Goal: Navigation & Orientation: Find specific page/section

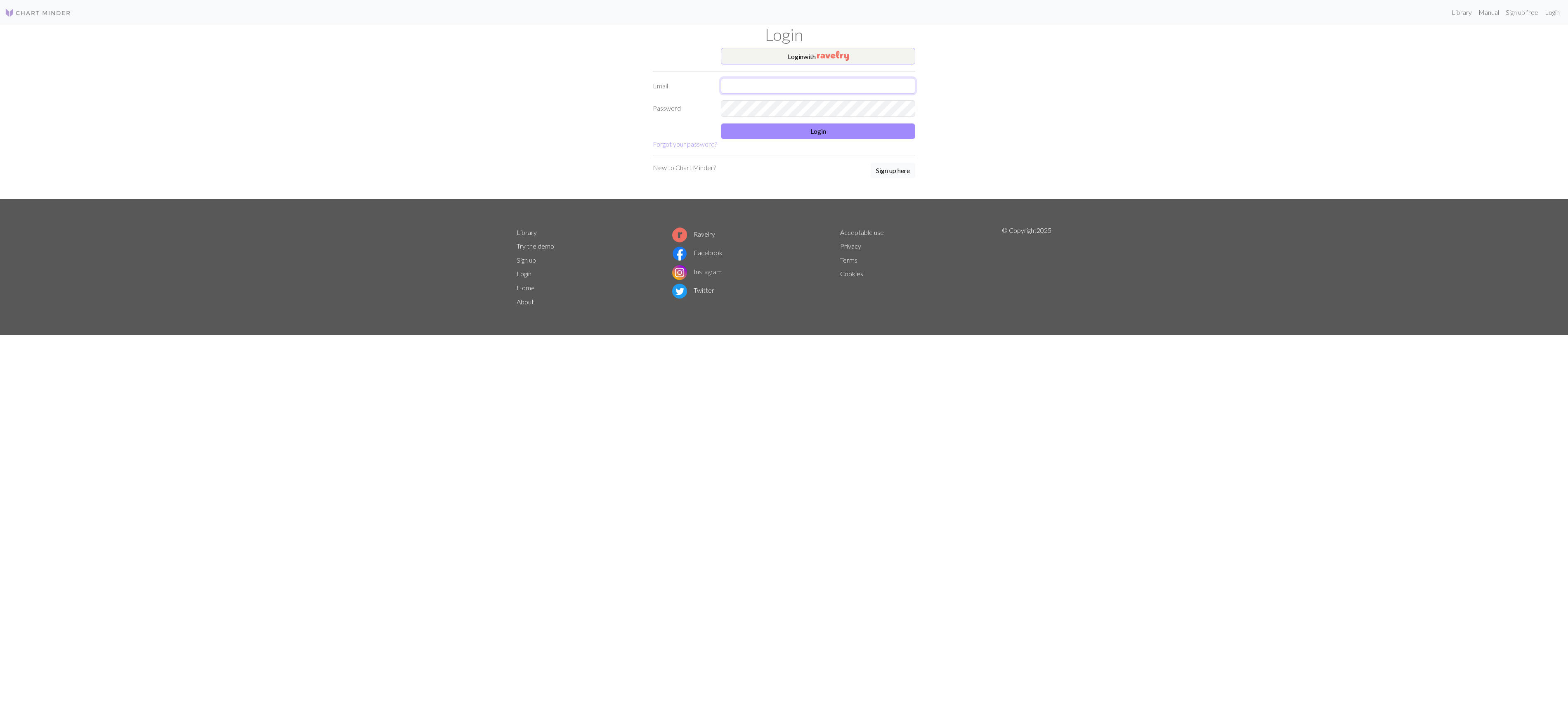
type input "muhammedalicicekk1@gmail.com"
click at [775, 142] on form "Login with Email muhammedalicicekk1@gmail.com Password Login Forgot your passwo…" at bounding box center [784, 98] width 263 height 101
click at [776, 136] on button "Login" at bounding box center [818, 131] width 194 height 16
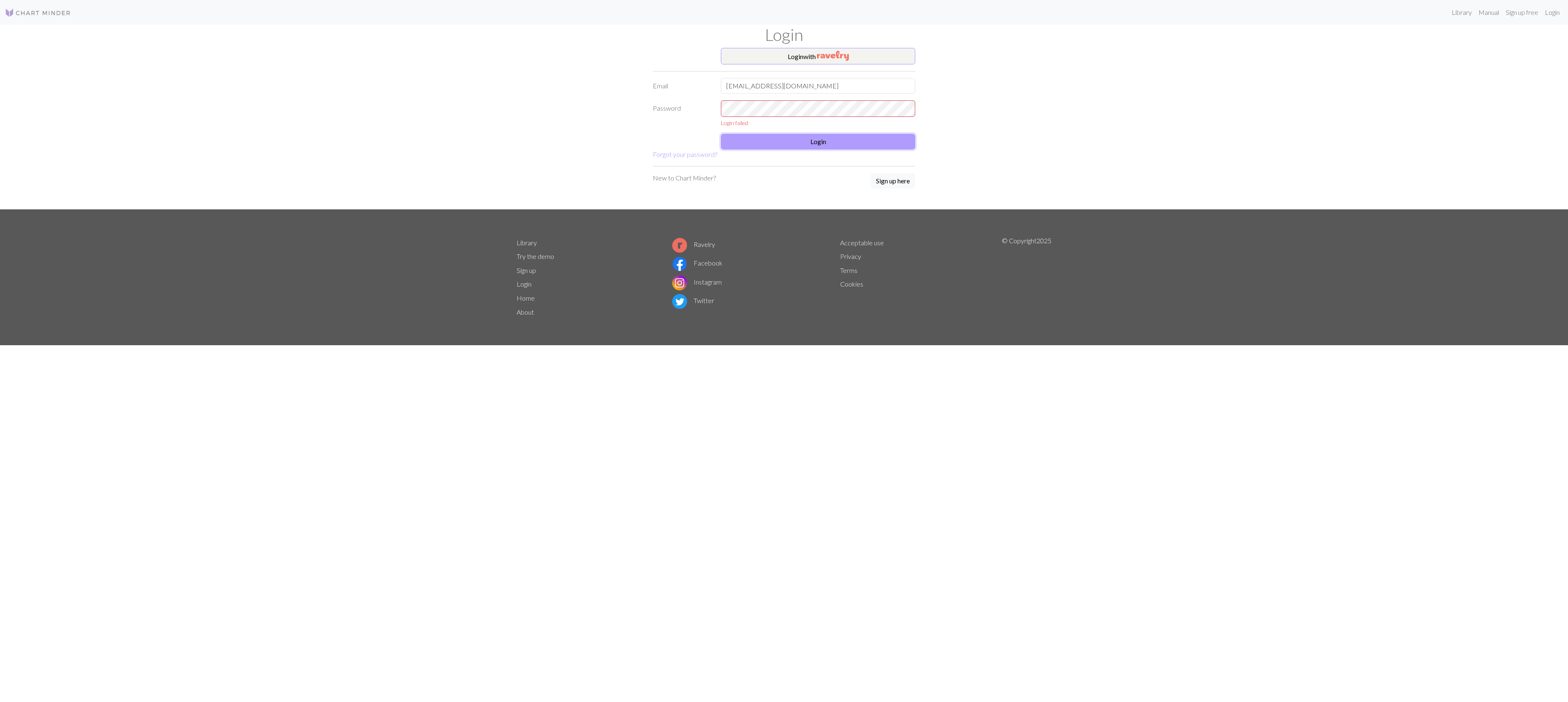
click at [776, 136] on button "Login" at bounding box center [818, 142] width 194 height 16
click at [797, 122] on div "Login failed" at bounding box center [818, 122] width 194 height 9
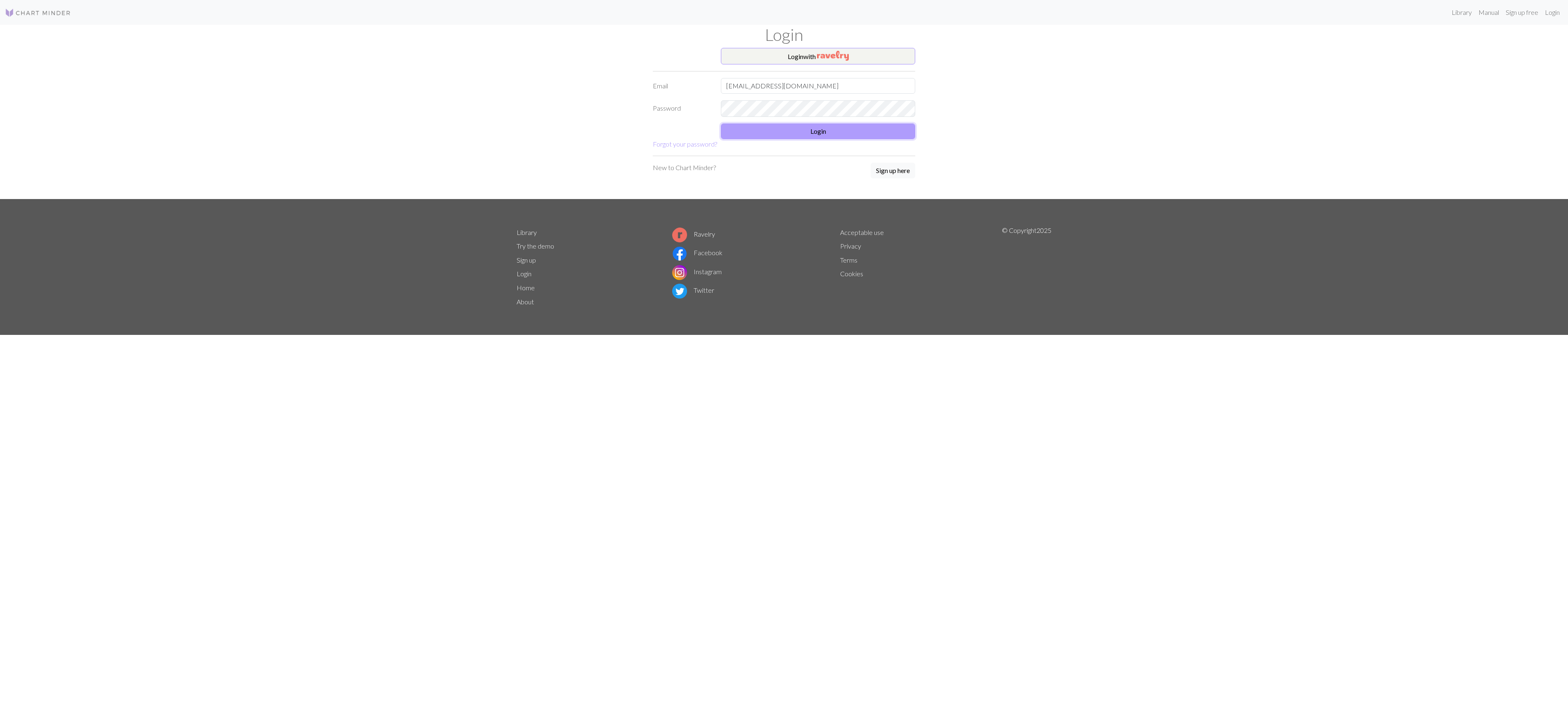
click at [831, 139] on button "Login" at bounding box center [818, 131] width 194 height 16
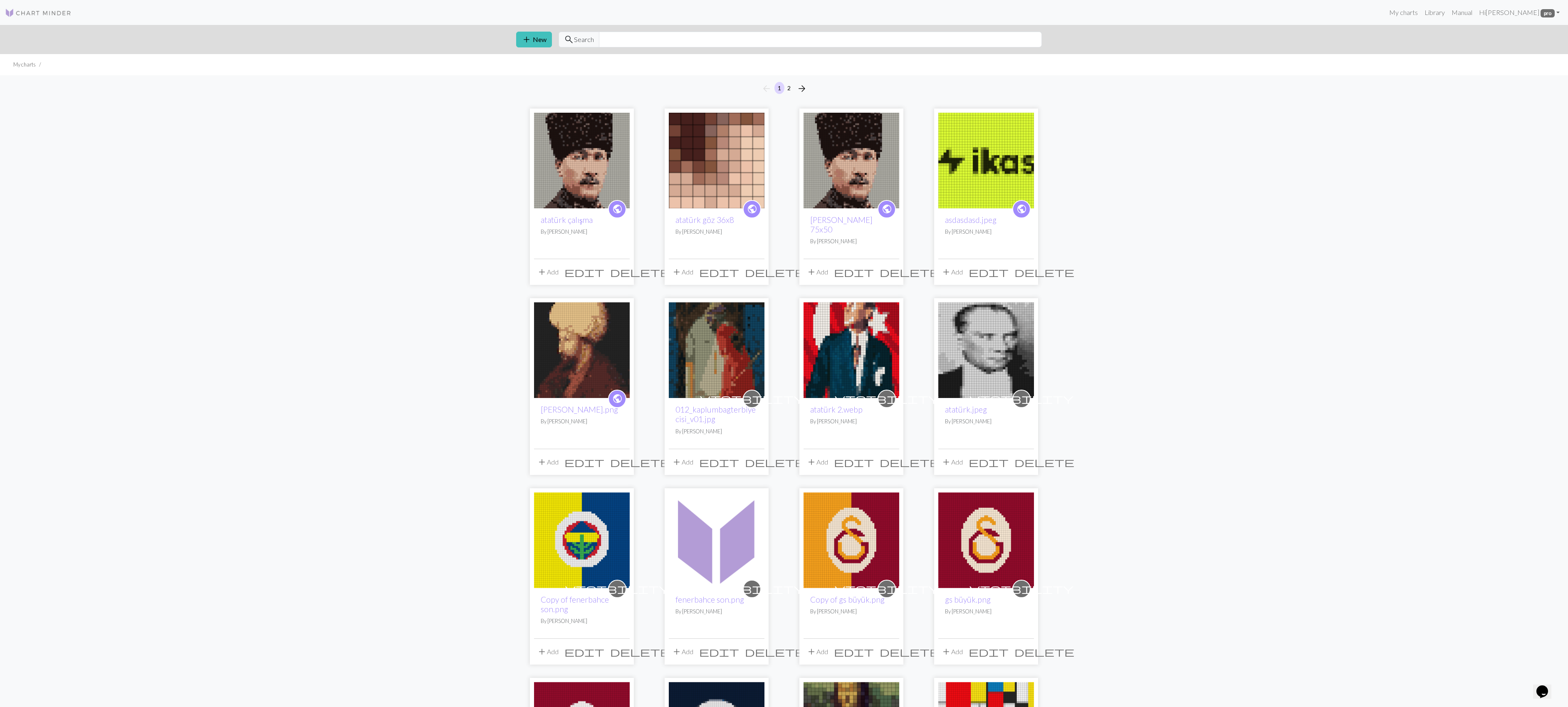
click at [597, 166] on img at bounding box center [582, 160] width 96 height 96
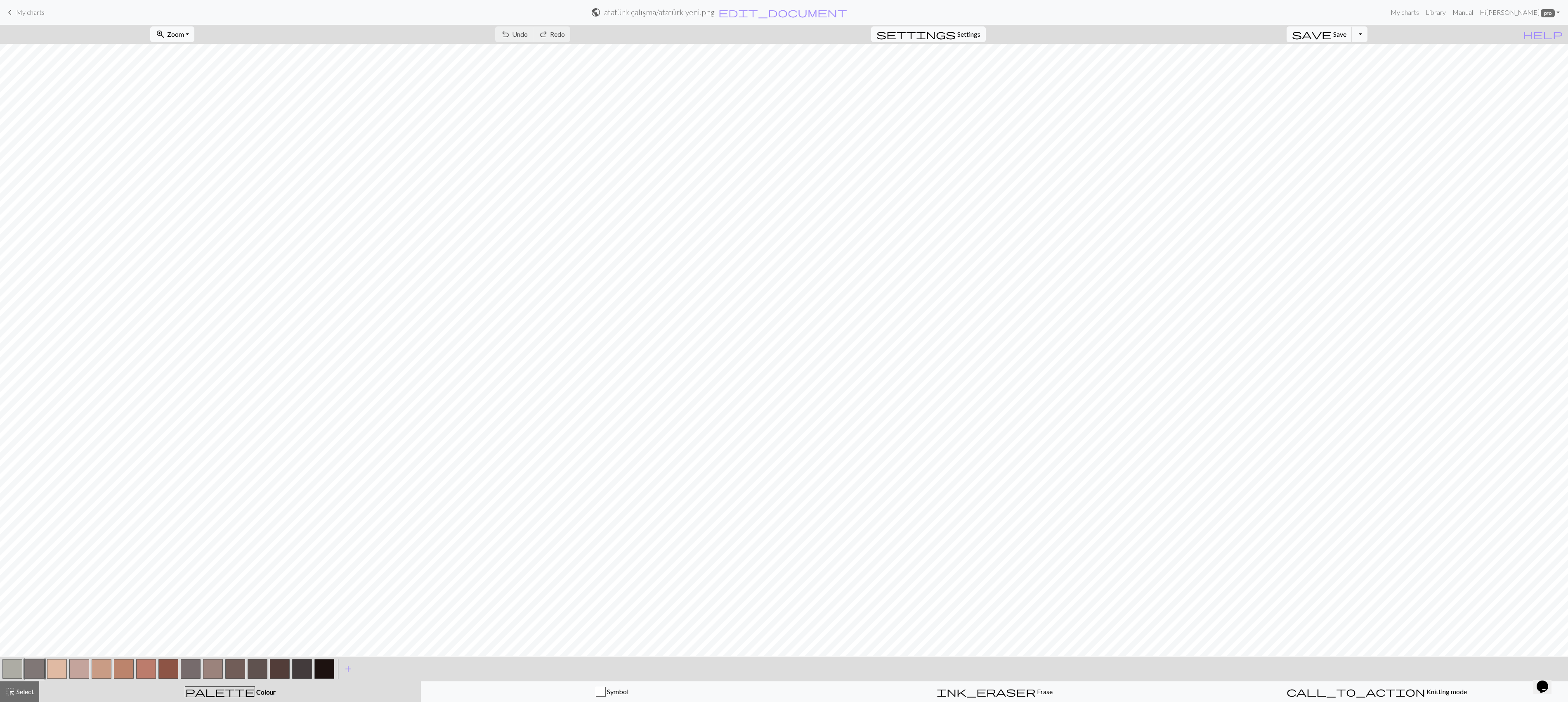
click at [16, 4] on div "keyboard_arrow_left My charts public atatürk çalışma / atatürk yeni.png edit_d…" at bounding box center [784, 12] width 1568 height 16
click at [12, 10] on span "keyboard_arrow_left" at bounding box center [9, 12] width 10 height 12
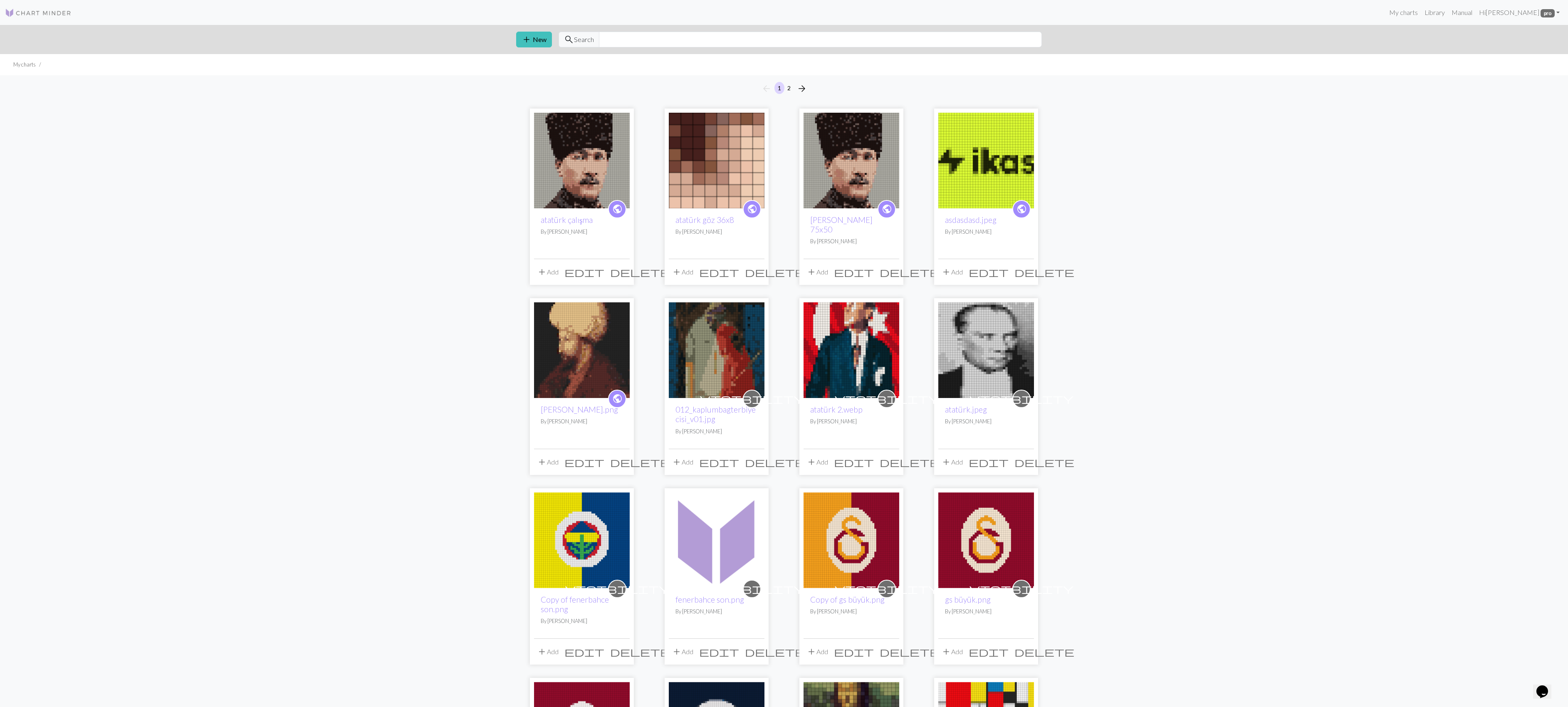
click at [698, 348] on img at bounding box center [716, 350] width 96 height 96
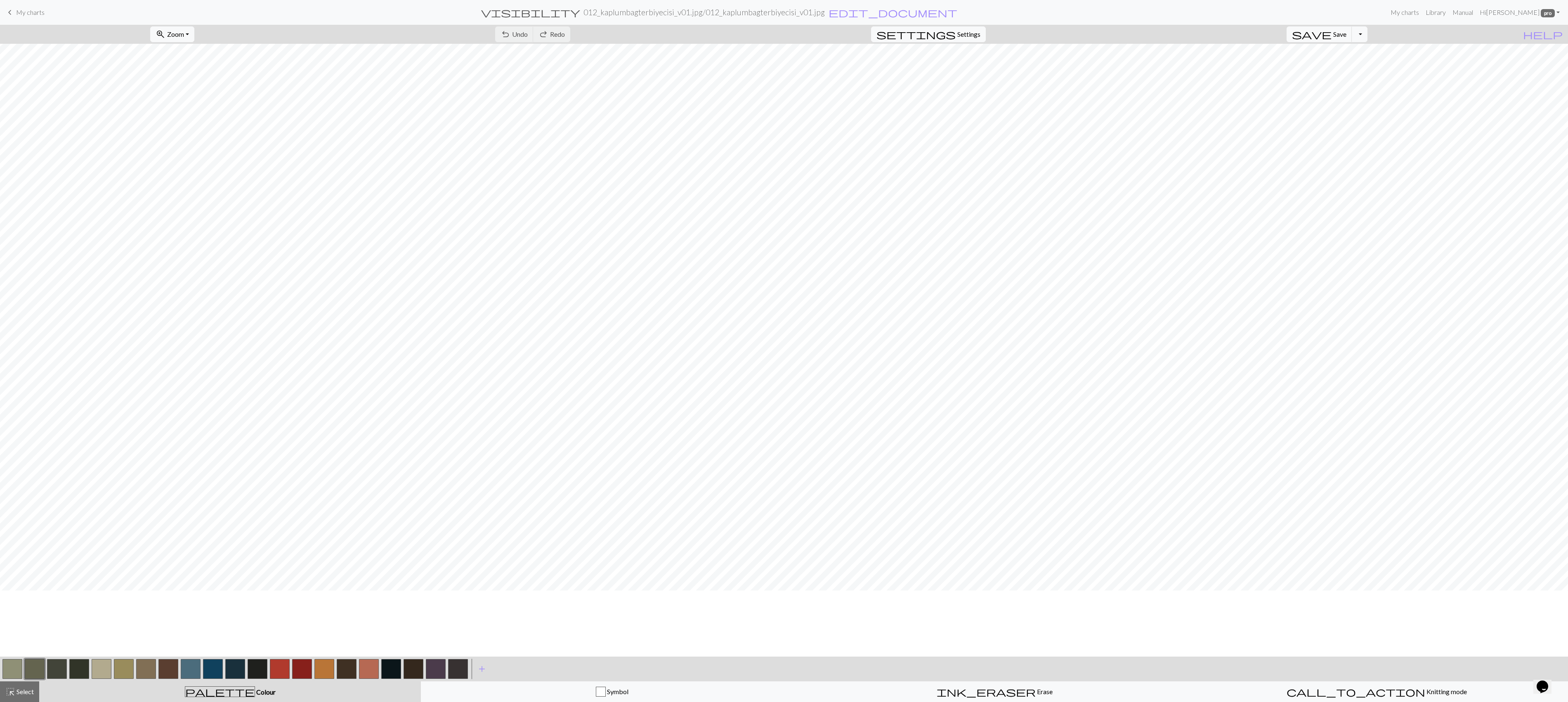
scroll to position [20, 0]
